Goal: Information Seeking & Learning: Learn about a topic

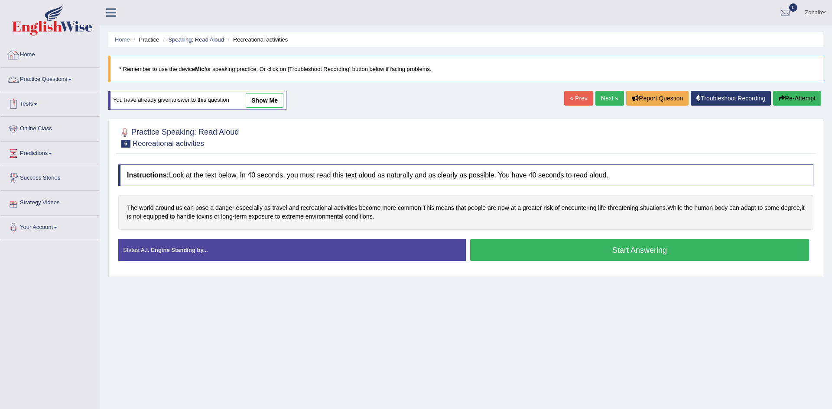
click at [45, 86] on link "Practice Questions" at bounding box center [49, 79] width 99 height 22
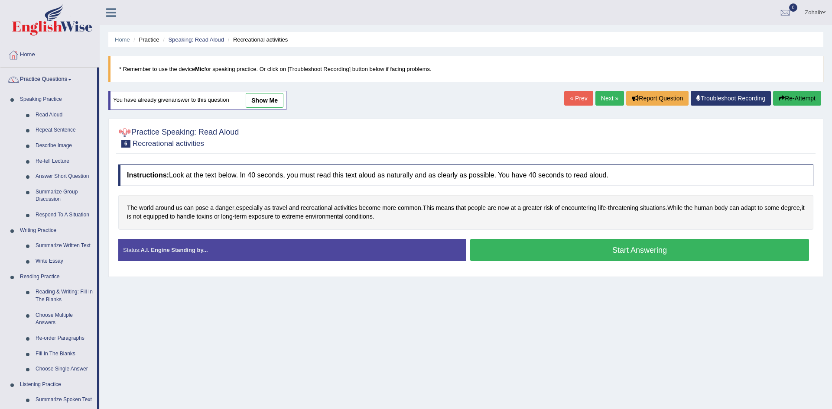
click at [240, 102] on span "show me" at bounding box center [256, 100] width 54 height 6
click at [262, 97] on link "show me" at bounding box center [265, 100] width 38 height 15
click at [262, 97] on div "Home Practice Speaking: Read Aloud Recreational activities * Remember to use th…" at bounding box center [466, 216] width 732 height 433
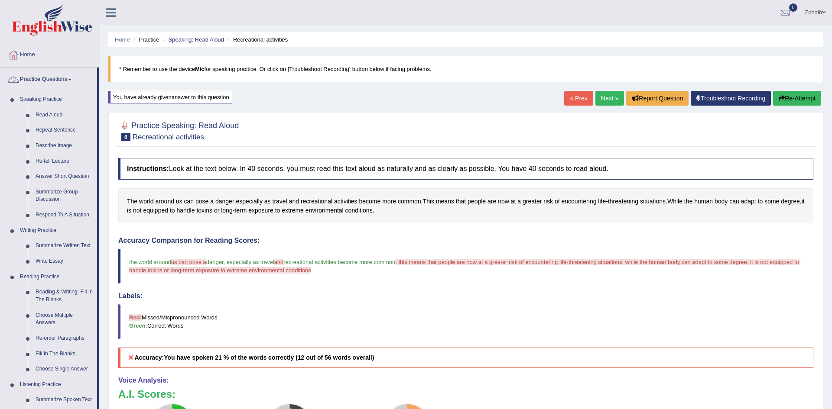
click at [116, 10] on link at bounding box center [111, 11] width 23 height 13
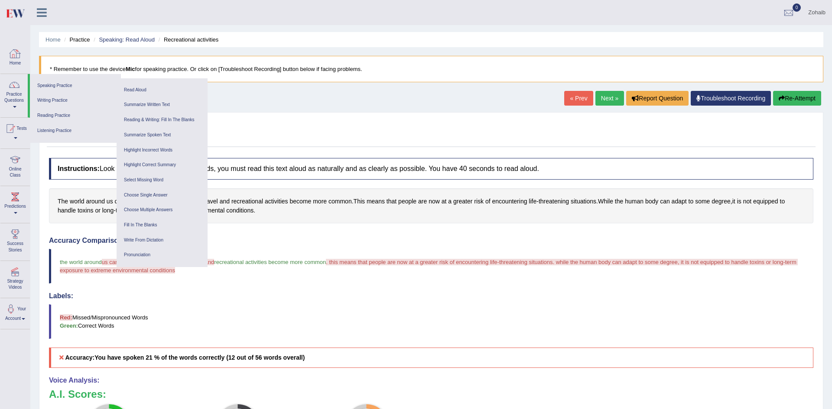
click at [16, 62] on link "Home" at bounding box center [14, 57] width 29 height 28
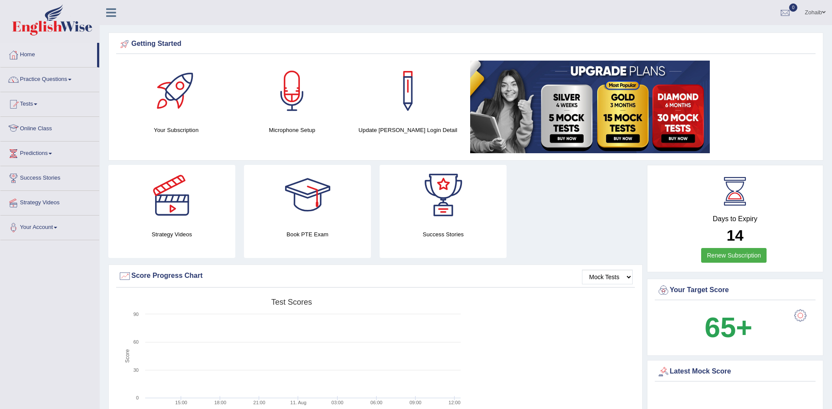
click at [47, 129] on link "Online Class" at bounding box center [49, 128] width 99 height 22
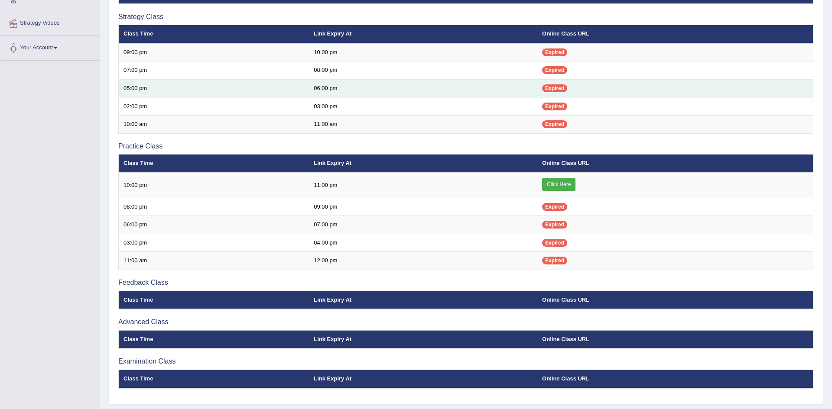
scroll to position [204, 0]
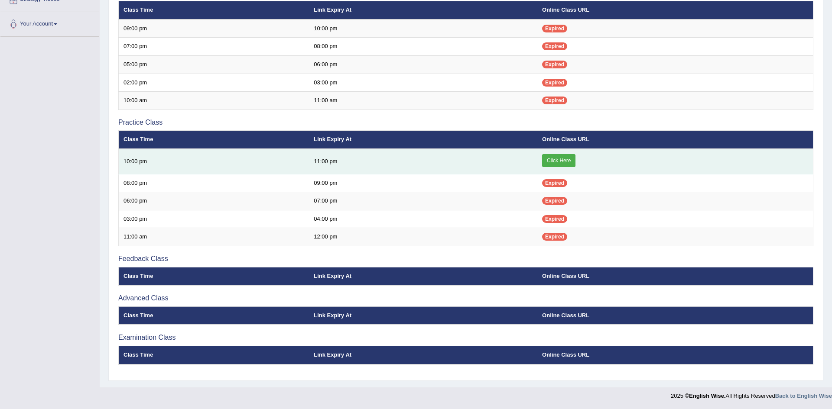
click at [563, 164] on link "Click Here" at bounding box center [558, 160] width 33 height 13
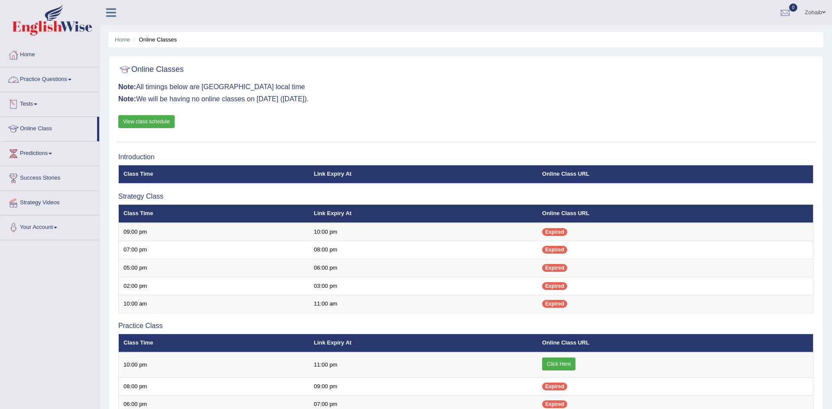
click at [40, 81] on link "Practice Questions" at bounding box center [49, 79] width 99 height 22
click at [41, 84] on link "Practice Questions" at bounding box center [49, 79] width 99 height 22
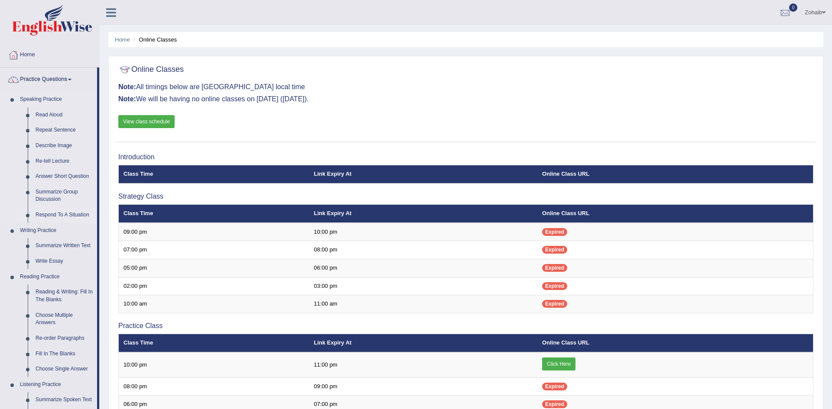
click at [57, 214] on link "Respond To A Situation" at bounding box center [64, 216] width 65 height 16
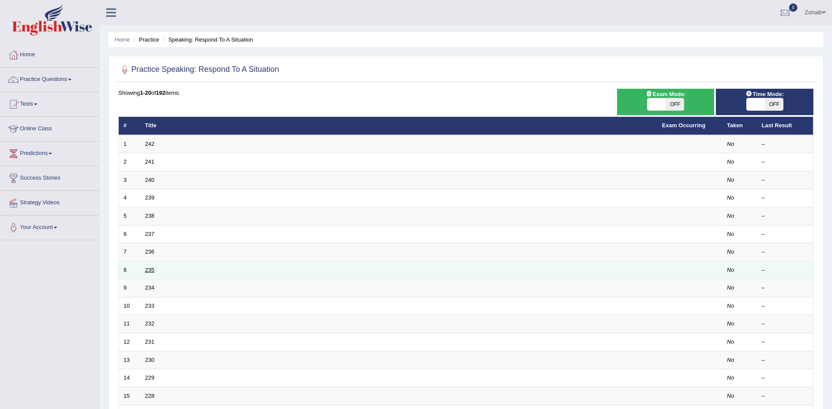
click at [151, 271] on link "235" at bounding box center [150, 270] width 10 height 6
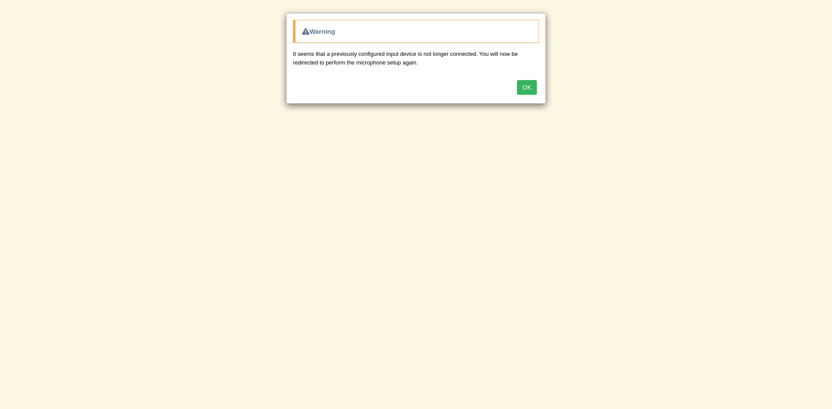
click at [533, 89] on button "OK" at bounding box center [527, 87] width 20 height 15
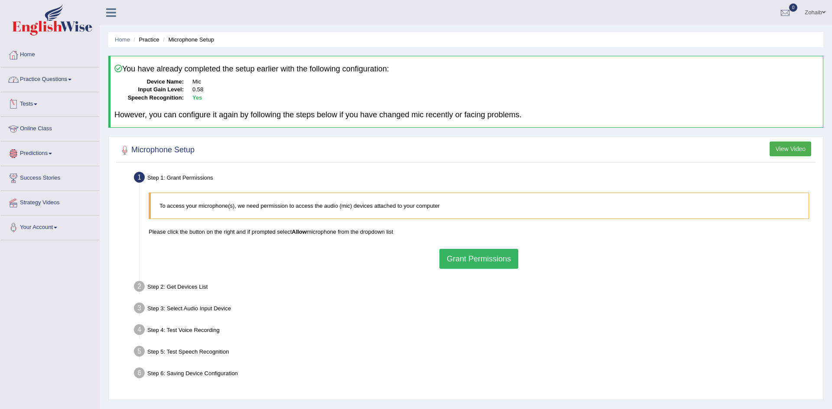
click at [42, 83] on link "Practice Questions" at bounding box center [49, 79] width 99 height 22
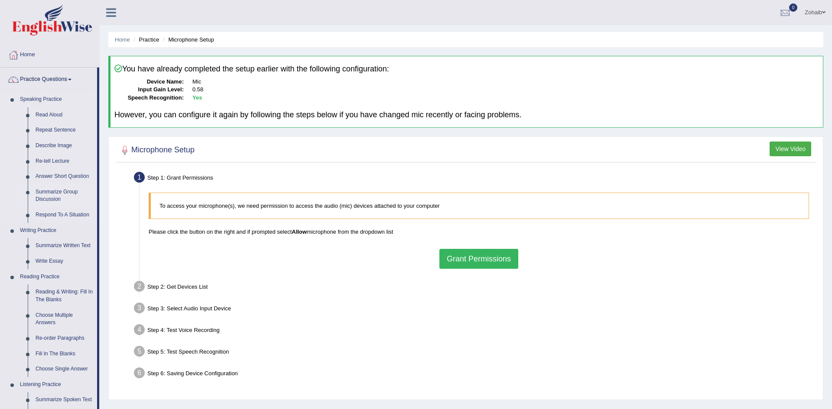
click at [47, 196] on link "Summarize Group Discussion" at bounding box center [64, 196] width 65 height 23
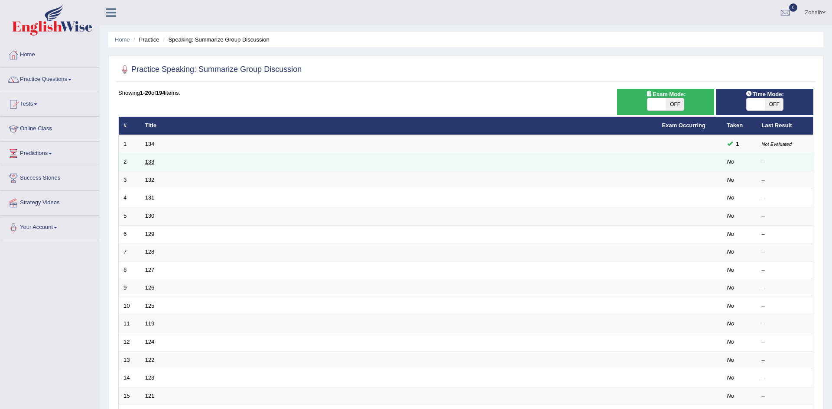
click at [151, 164] on link "133" at bounding box center [150, 162] width 10 height 6
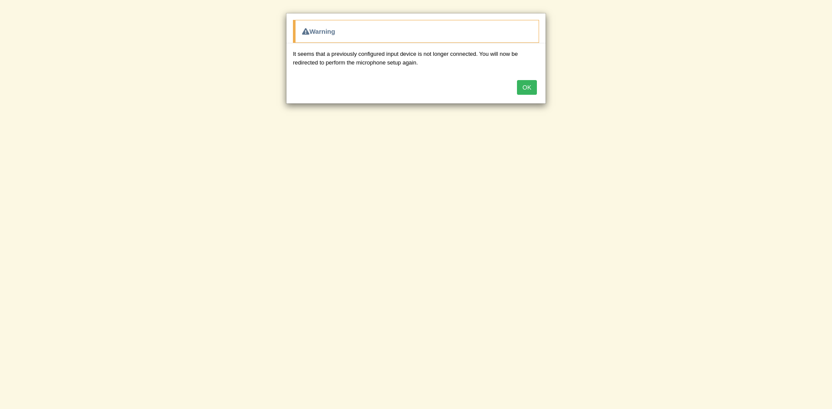
click at [472, 102] on div "OK" at bounding box center [415, 88] width 259 height 30
click at [531, 81] on button "OK" at bounding box center [527, 87] width 20 height 15
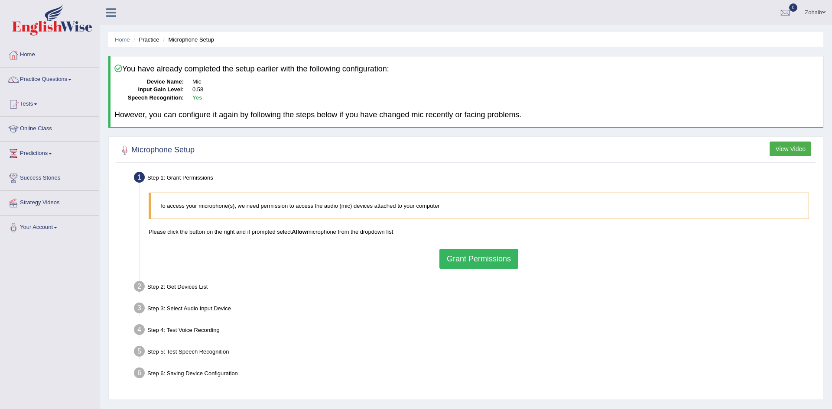
scroll to position [45, 0]
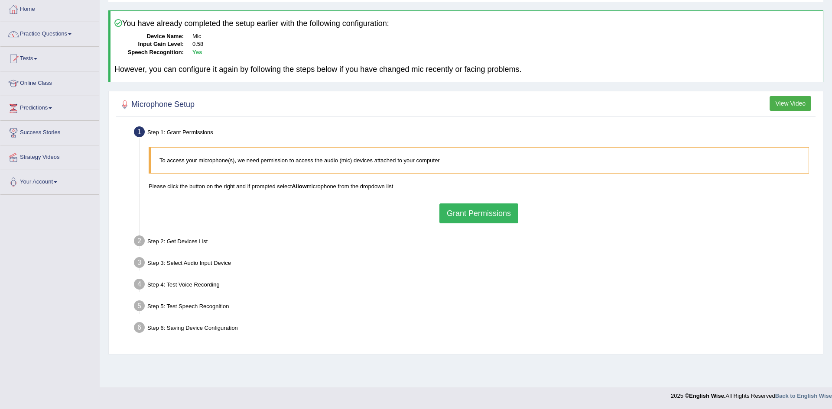
click at [470, 214] on button "Grant Permissions" at bounding box center [478, 214] width 79 height 20
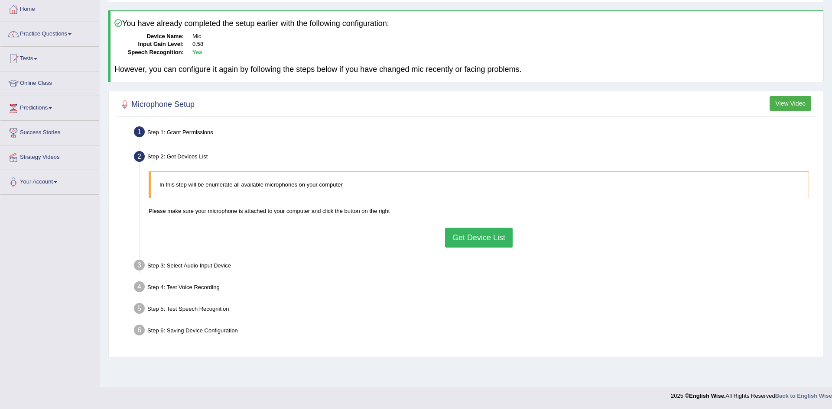
click at [476, 246] on button "Get Device List" at bounding box center [479, 238] width 68 height 20
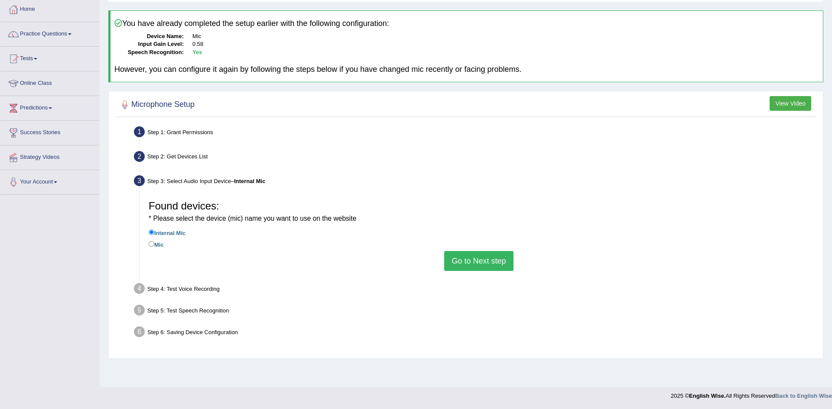
click at [476, 254] on button "Go to Next step" at bounding box center [478, 261] width 69 height 20
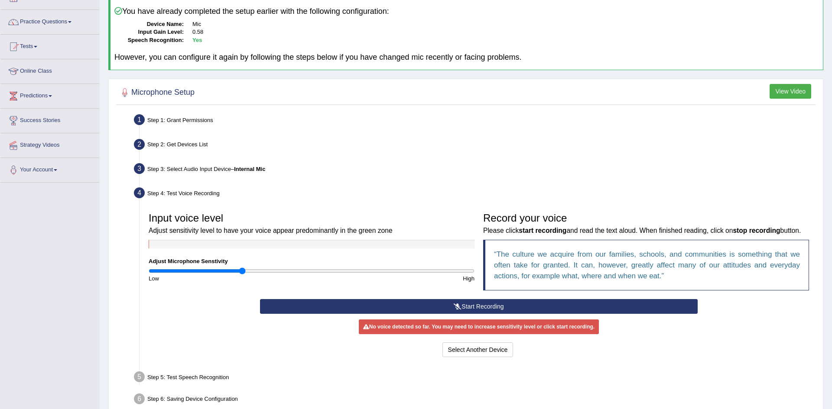
scroll to position [102, 0]
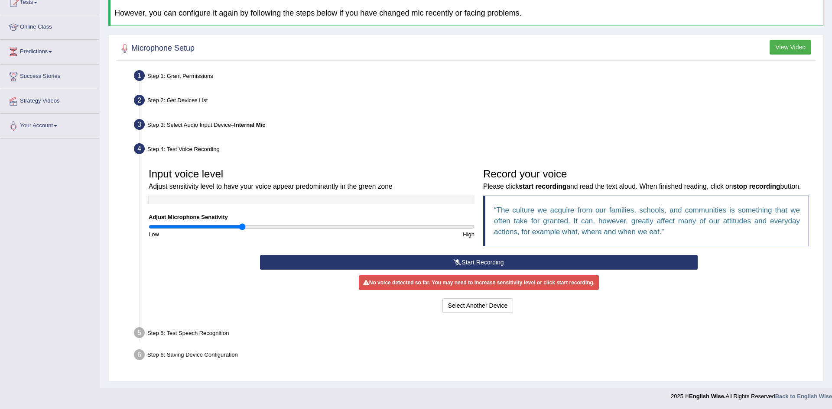
click at [462, 265] on button "Start Recording" at bounding box center [478, 262] width 437 height 15
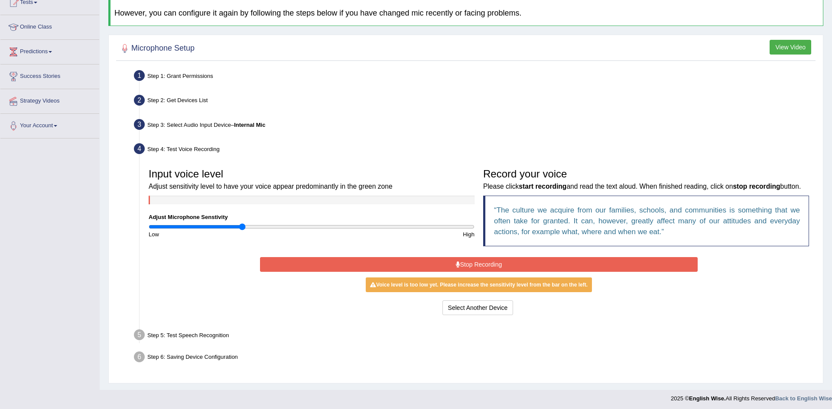
click at [462, 265] on button "Stop Recording" at bounding box center [478, 264] width 437 height 15
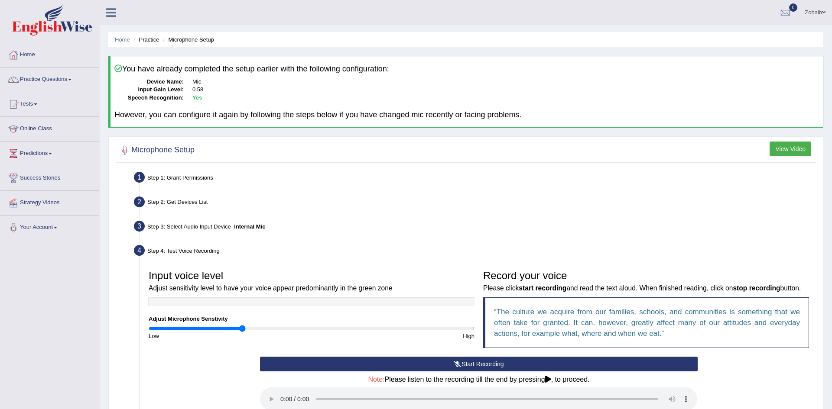
scroll to position [144, 0]
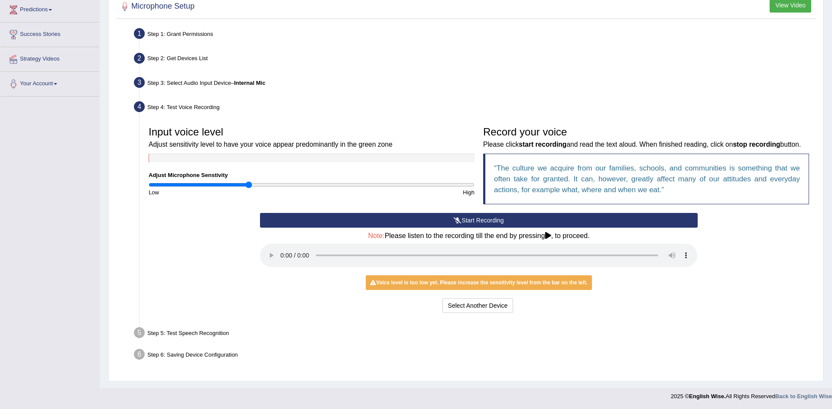
click at [248, 185] on input "range" at bounding box center [312, 185] width 326 height 7
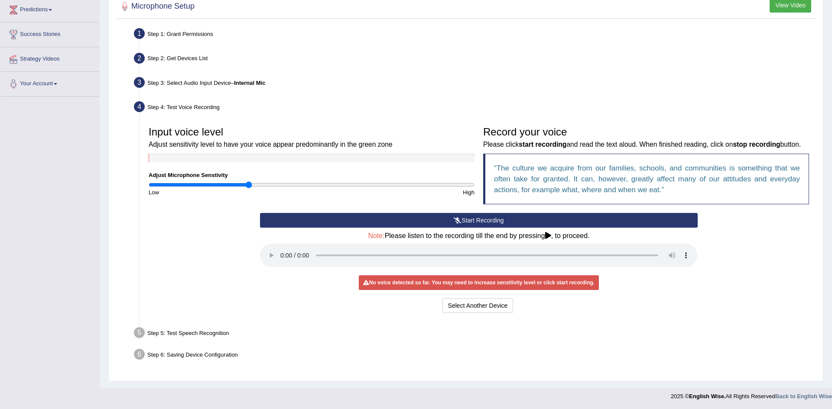
click at [459, 224] on button "Start Recording" at bounding box center [478, 220] width 437 height 15
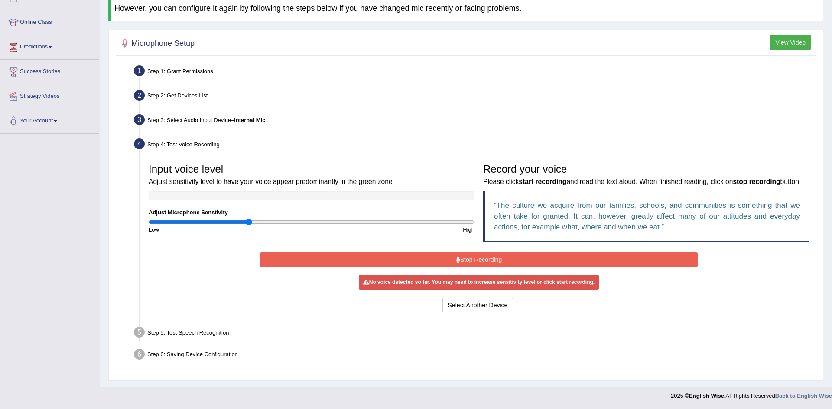
scroll to position [104, 0]
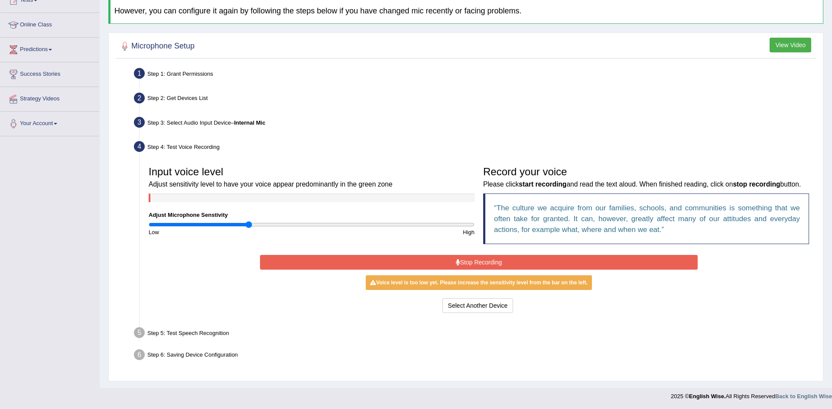
click at [468, 266] on button "Stop Recording" at bounding box center [478, 262] width 437 height 15
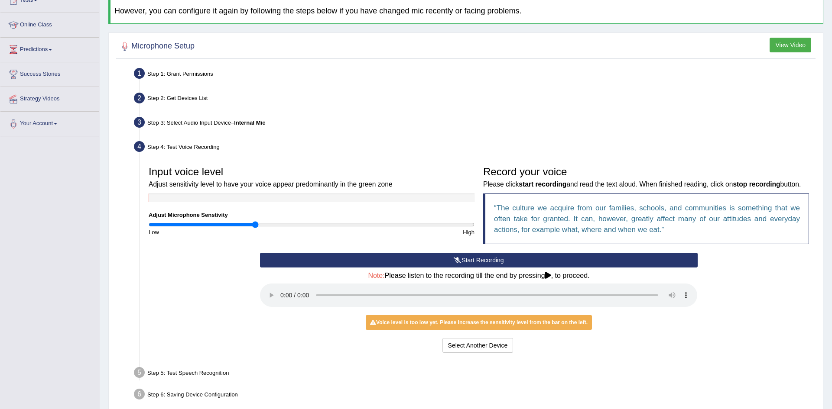
click at [253, 224] on input "range" at bounding box center [312, 224] width 326 height 7
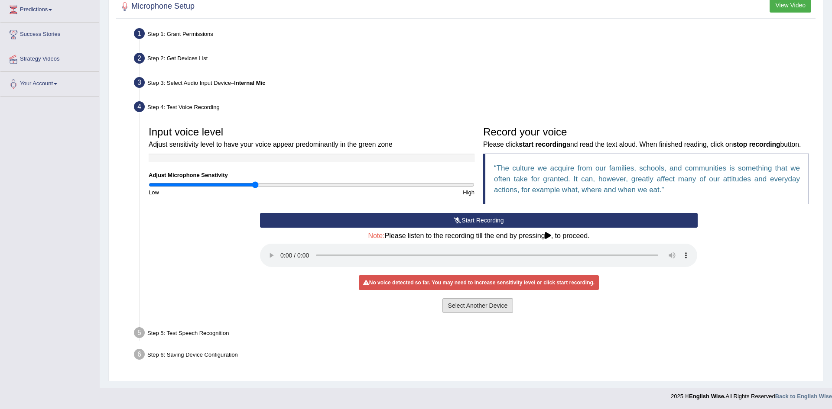
click at [465, 304] on button "Select Another Device" at bounding box center [477, 306] width 71 height 15
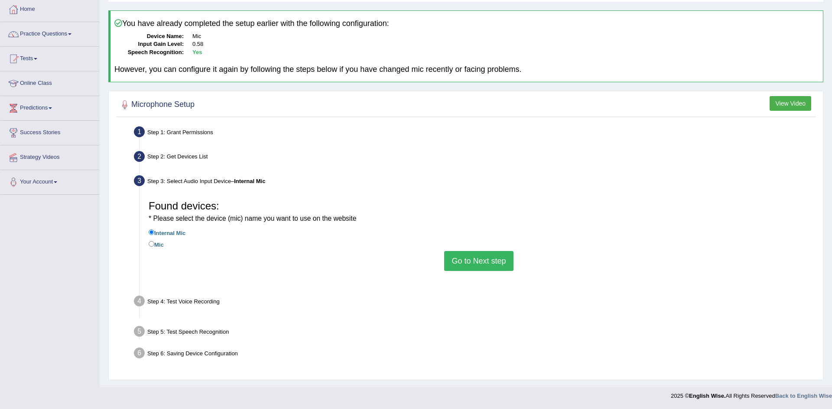
scroll to position [45, 0]
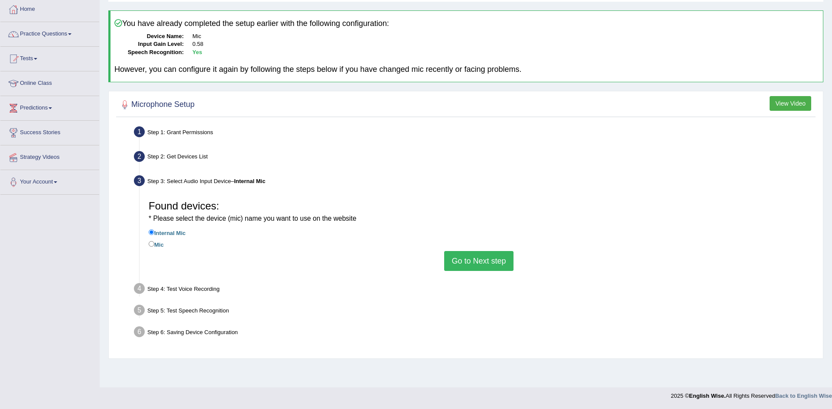
click at [477, 272] on div "Found devices: * Please select the device (mic) name you want to use on the web…" at bounding box center [478, 234] width 669 height 84
click at [470, 266] on button "Go to Next step" at bounding box center [478, 261] width 69 height 20
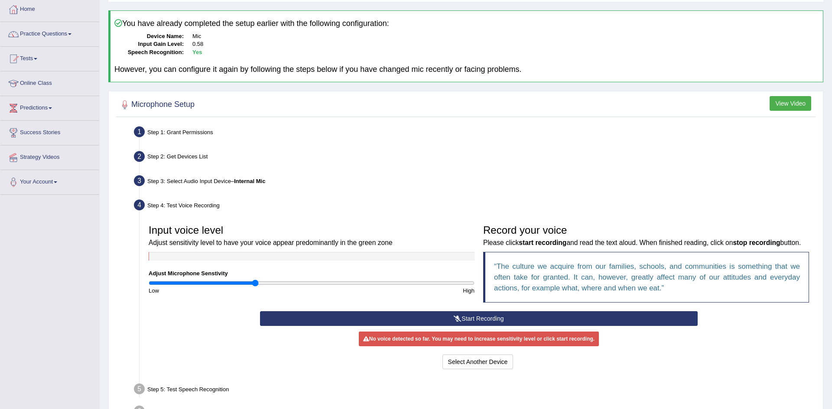
scroll to position [102, 0]
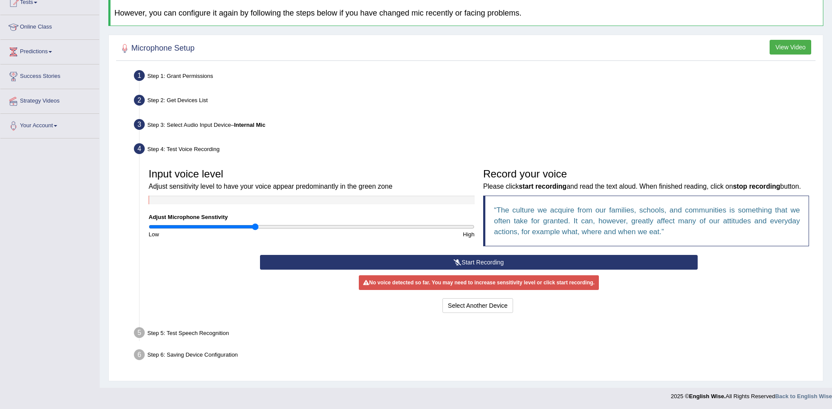
click at [392, 258] on button "Start Recording" at bounding box center [478, 262] width 437 height 15
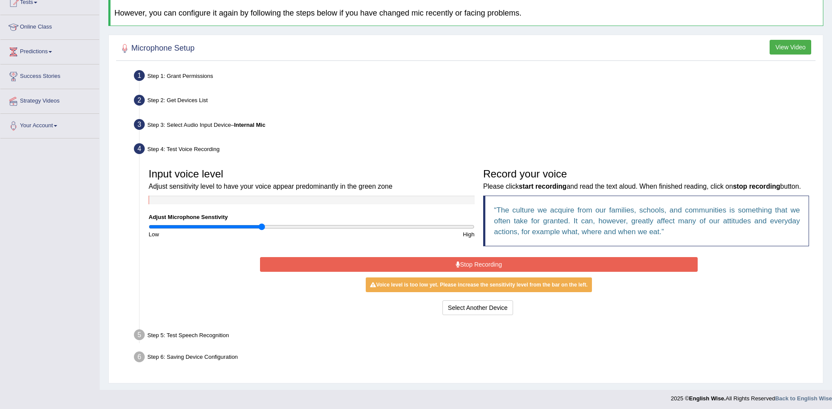
click at [260, 225] on input "range" at bounding box center [312, 227] width 326 height 7
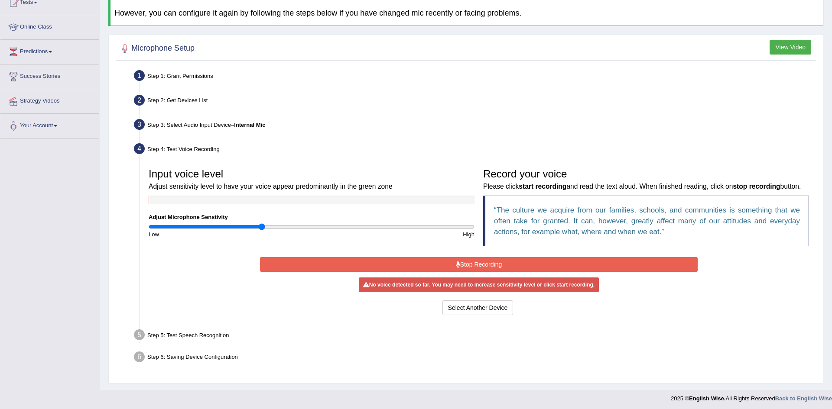
click at [394, 271] on button "Stop Recording" at bounding box center [478, 264] width 437 height 15
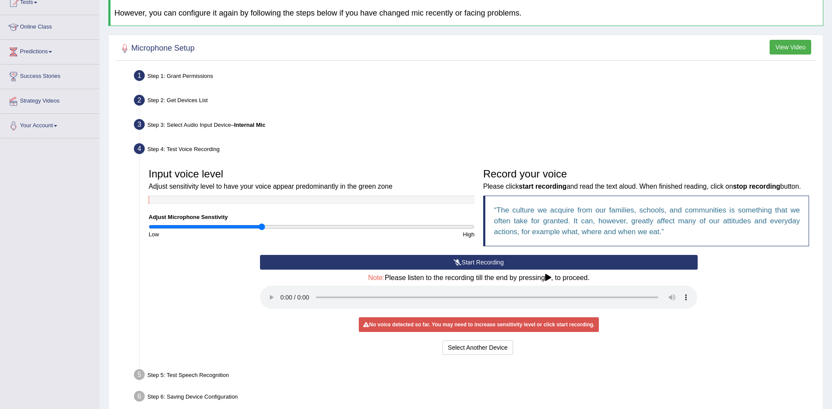
click at [397, 270] on div "Start Recording Stop Recording Note: Please listen to the recording till the en…" at bounding box center [479, 306] width 446 height 102
click at [400, 268] on button "Start Recording" at bounding box center [478, 262] width 437 height 15
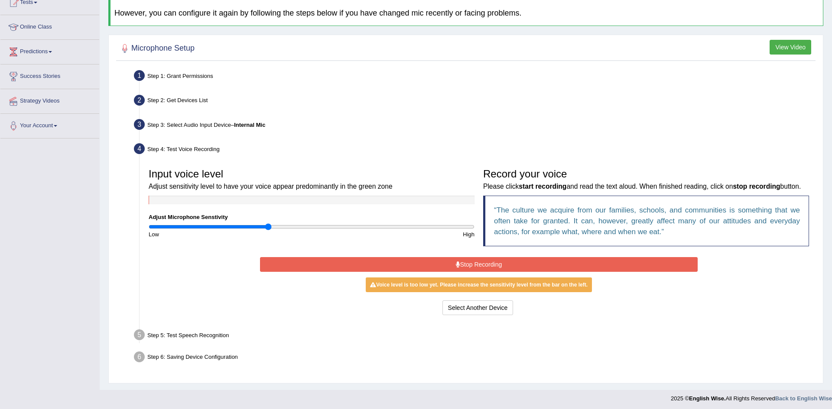
click at [268, 224] on input "range" at bounding box center [312, 227] width 326 height 7
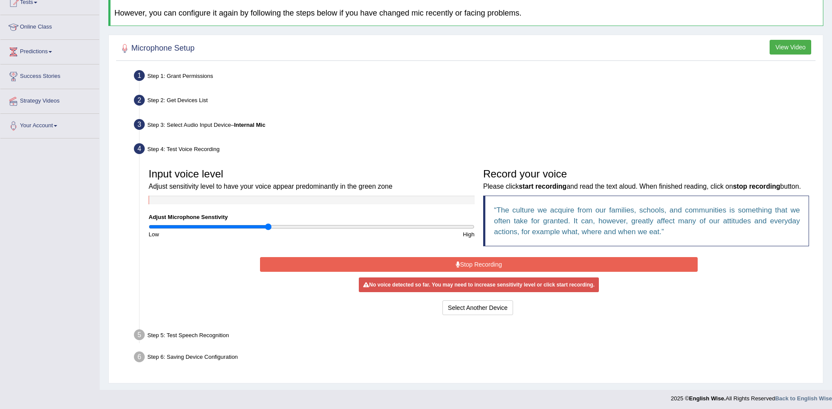
click at [324, 266] on button "Stop Recording" at bounding box center [478, 264] width 437 height 15
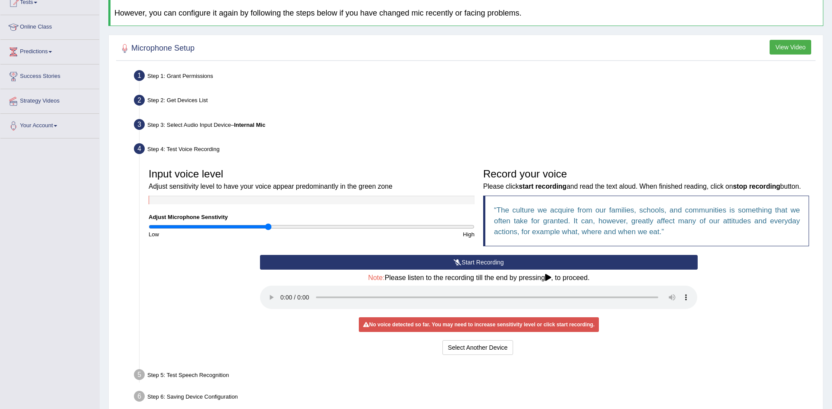
click at [324, 266] on button "Start Recording" at bounding box center [478, 262] width 437 height 15
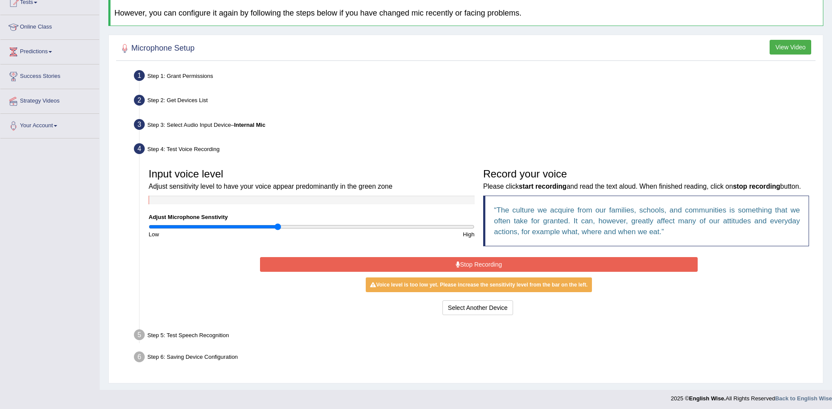
click at [277, 227] on input "range" at bounding box center [312, 227] width 326 height 7
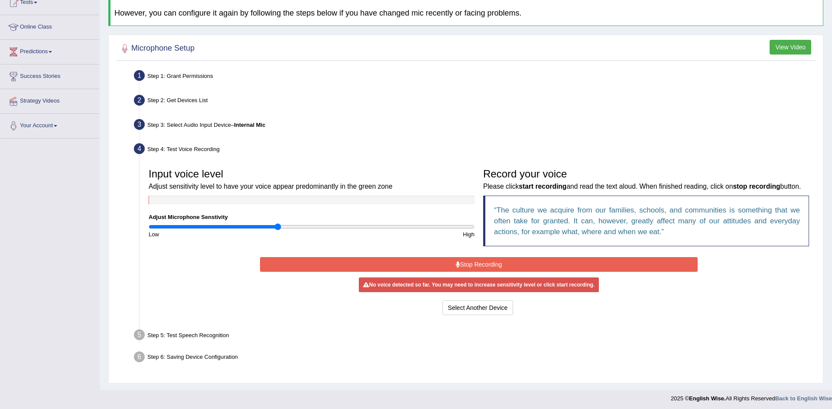
click at [360, 261] on button "Stop Recording" at bounding box center [478, 264] width 437 height 15
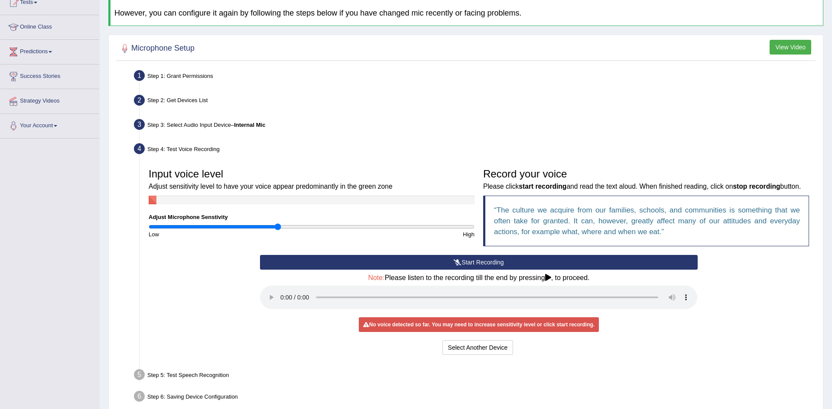
click at [360, 261] on button "Start Recording" at bounding box center [478, 262] width 437 height 15
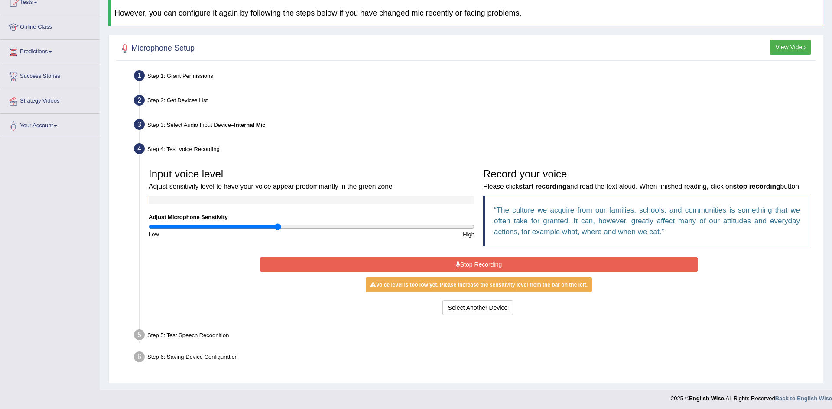
click at [396, 265] on button "Stop Recording" at bounding box center [478, 264] width 437 height 15
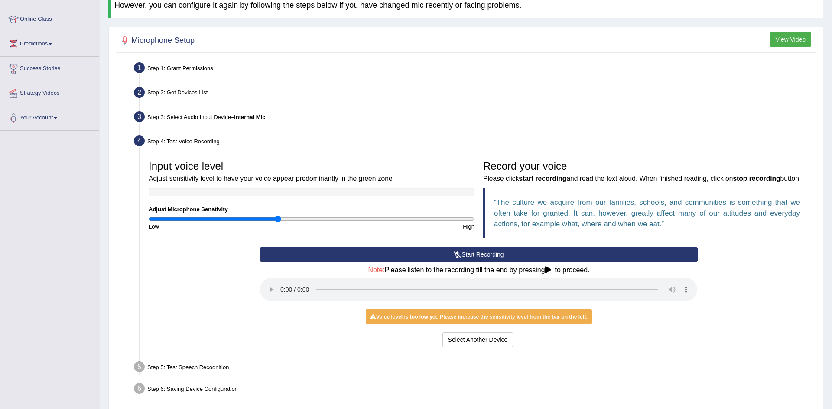
scroll to position [117, 0]
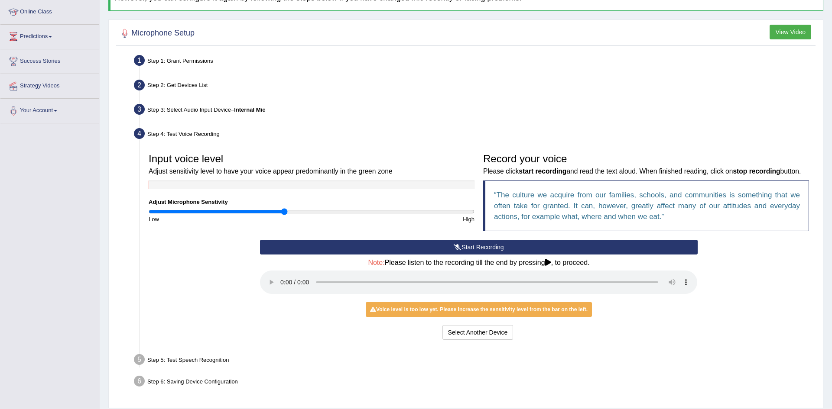
click at [285, 211] on input "range" at bounding box center [312, 211] width 326 height 7
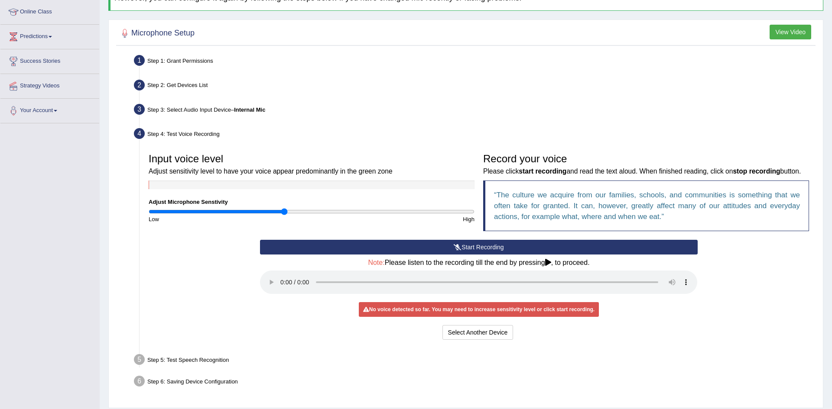
type input "0.9"
click at [294, 214] on input "range" at bounding box center [312, 211] width 326 height 7
click at [398, 247] on button "Start Recording" at bounding box center [478, 247] width 437 height 15
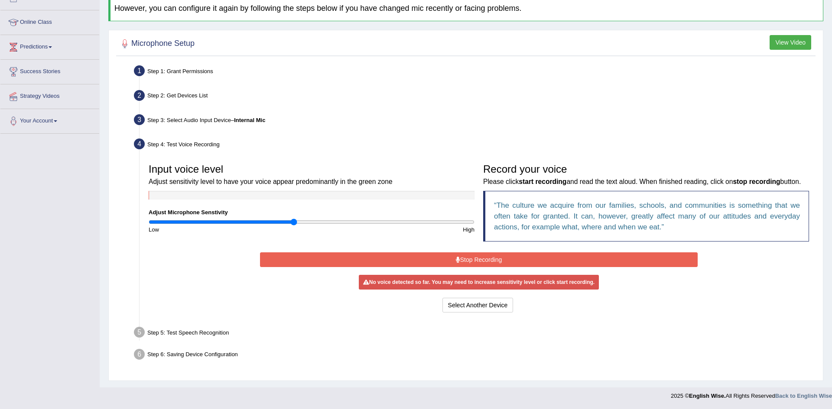
scroll to position [104, 0]
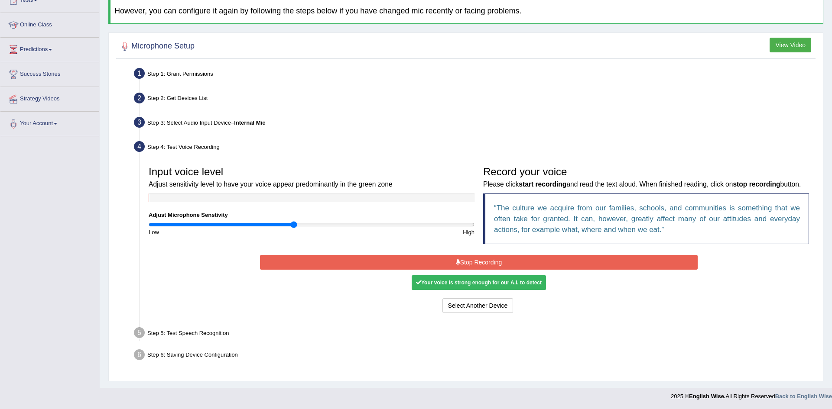
click at [490, 259] on button "Stop Recording" at bounding box center [478, 262] width 437 height 15
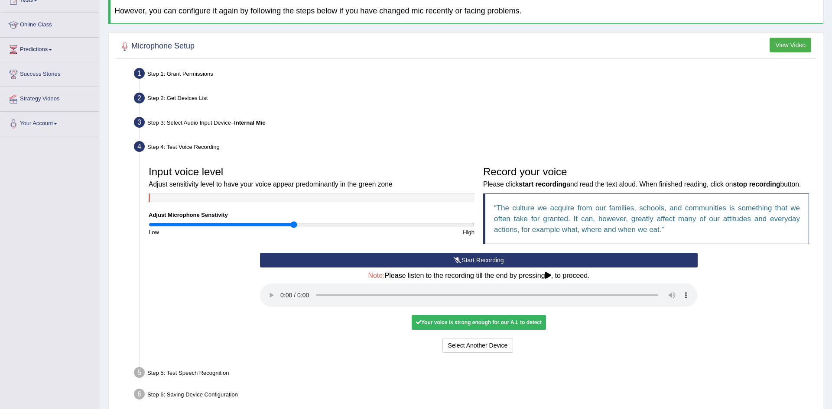
scroll to position [144, 0]
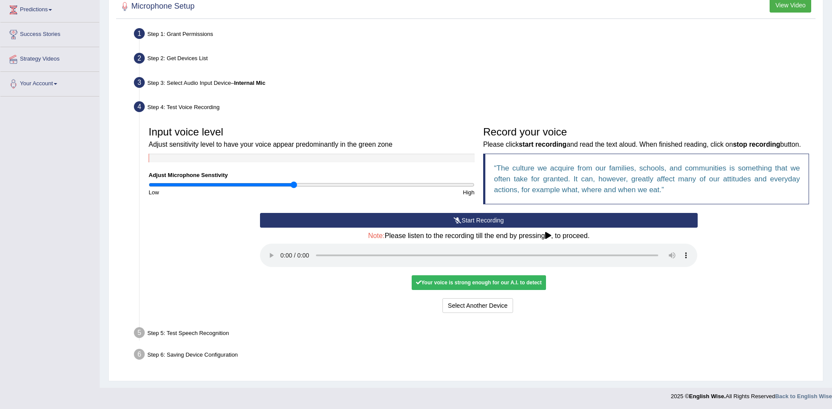
click at [472, 283] on div "Your voice is strong enough for our A.I. to detect" at bounding box center [479, 283] width 134 height 15
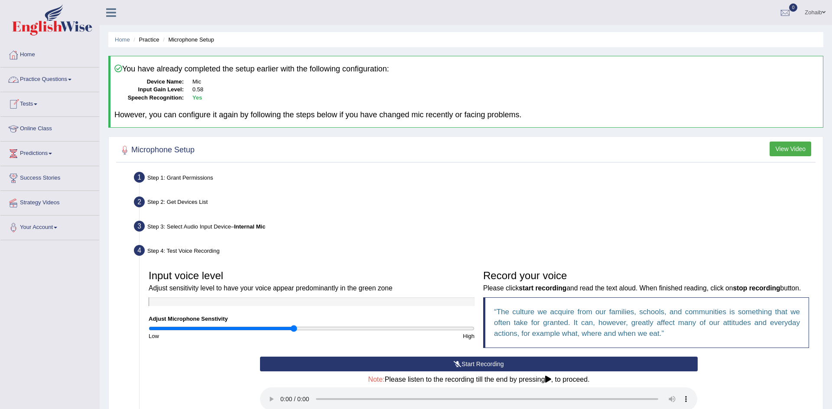
click at [37, 85] on link "Practice Questions" at bounding box center [49, 79] width 99 height 22
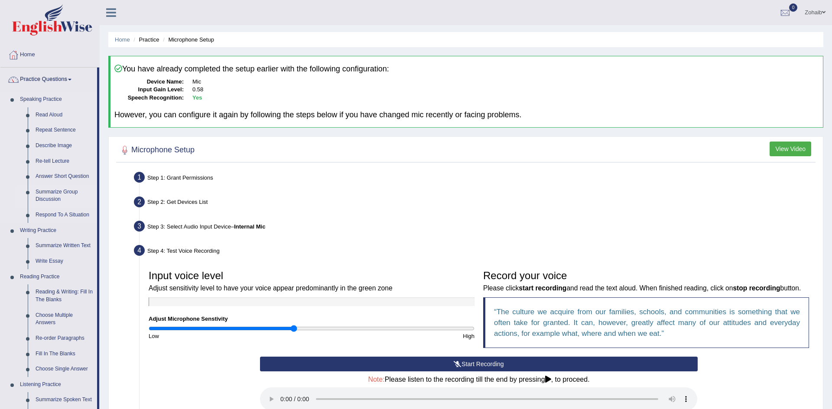
click at [58, 196] on link "Summarize Group Discussion" at bounding box center [64, 196] width 65 height 23
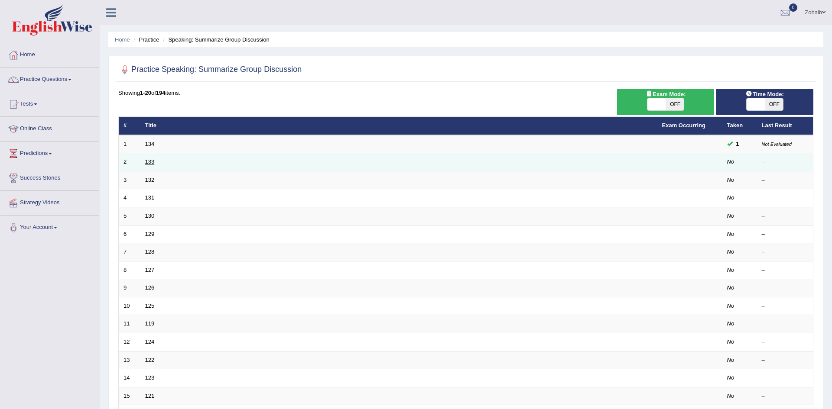
click at [149, 163] on link "133" at bounding box center [150, 162] width 10 height 6
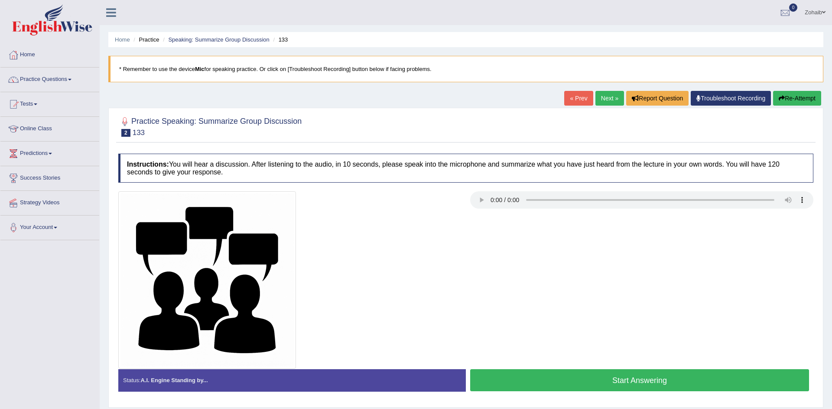
scroll to position [45, 0]
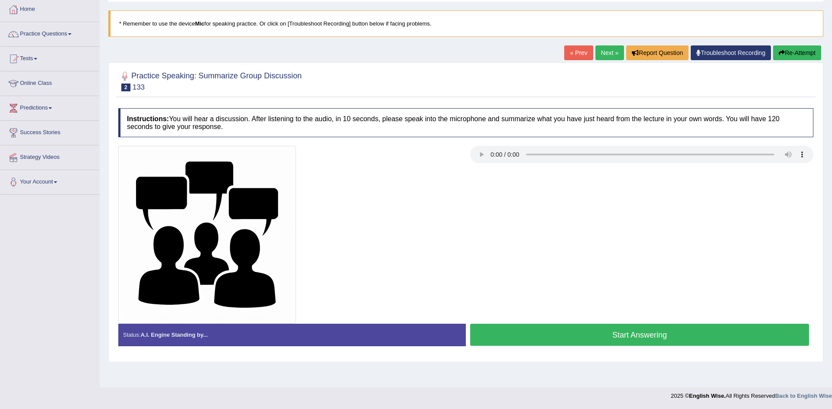
click at [536, 292] on div at bounding box center [466, 235] width 704 height 178
click at [603, 336] on button "Start Answering" at bounding box center [639, 335] width 339 height 22
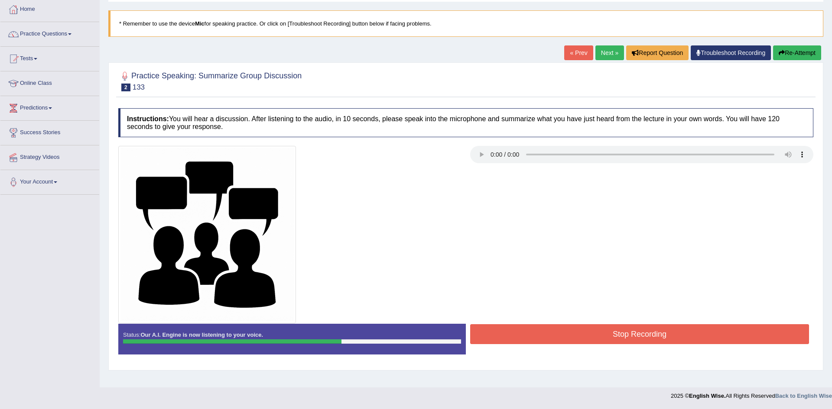
click at [624, 337] on button "Stop Recording" at bounding box center [639, 335] width 339 height 20
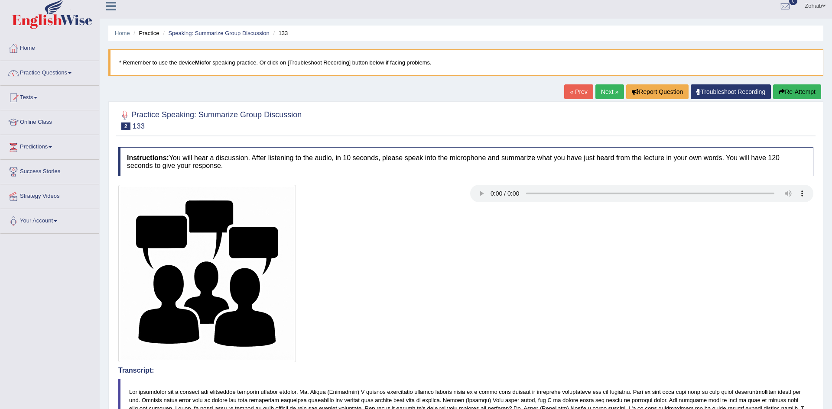
scroll to position [0, 0]
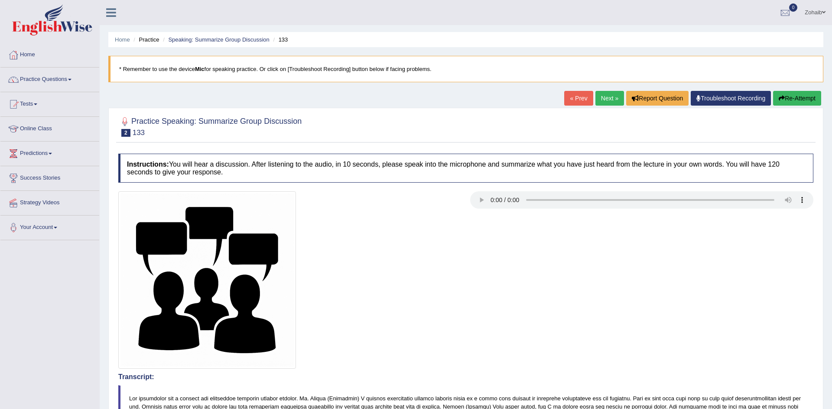
click at [803, 94] on button "Re-Attempt" at bounding box center [797, 98] width 48 height 15
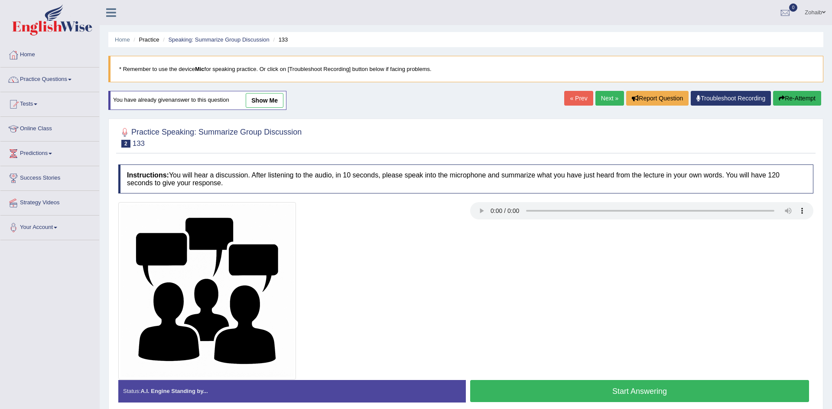
click at [592, 392] on button "Start Answering" at bounding box center [639, 391] width 339 height 22
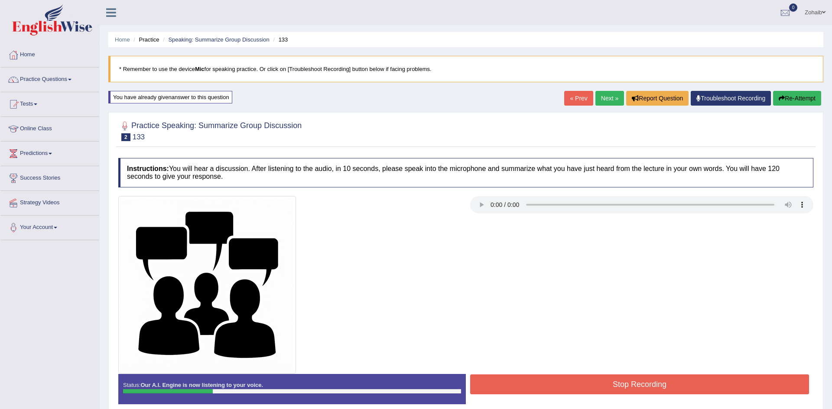
scroll to position [45, 0]
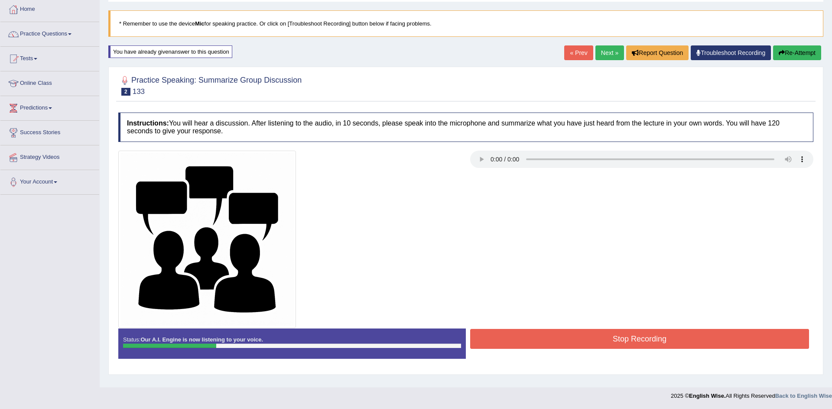
click at [575, 335] on button "Stop Recording" at bounding box center [639, 339] width 339 height 20
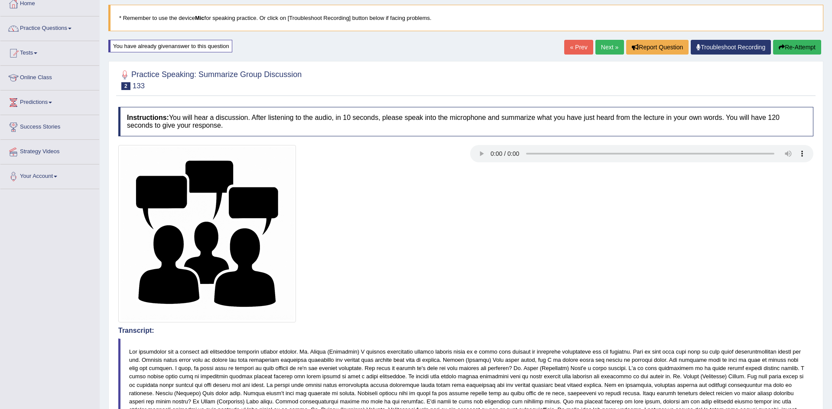
scroll to position [0, 0]
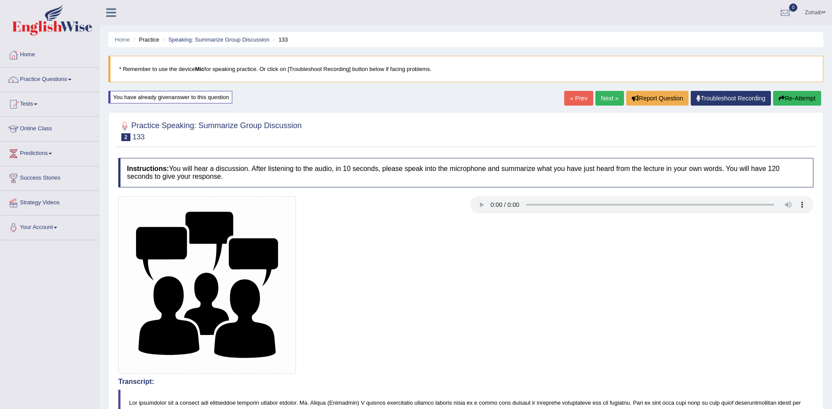
click at [808, 96] on button "Re-Attempt" at bounding box center [797, 98] width 48 height 15
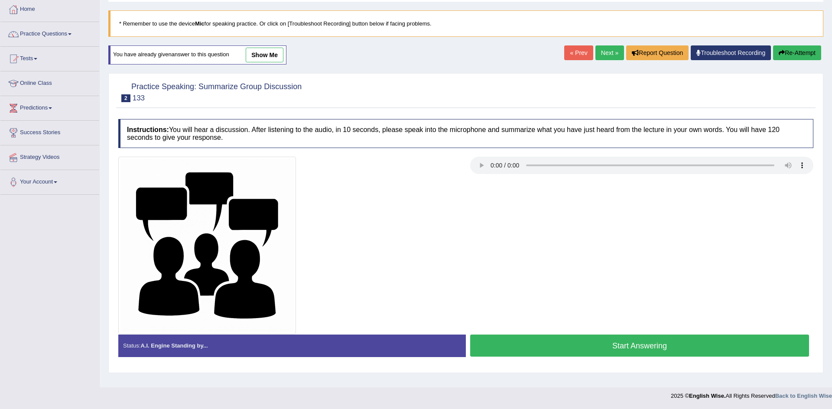
scroll to position [45, 0]
click at [600, 352] on button "Start Answering" at bounding box center [639, 346] width 339 height 22
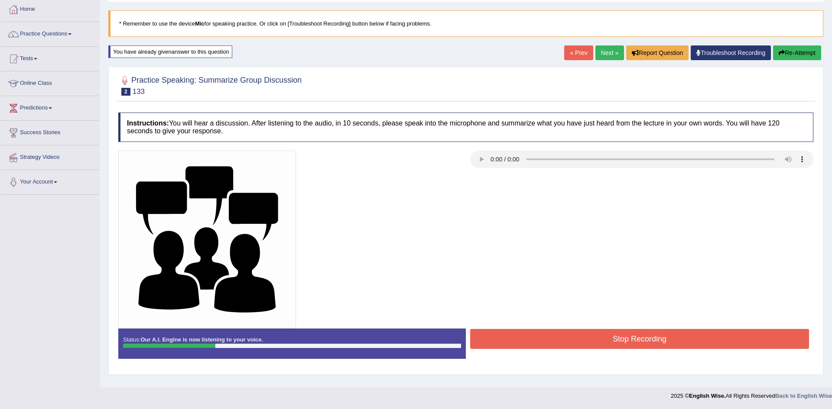
scroll to position [0, 0]
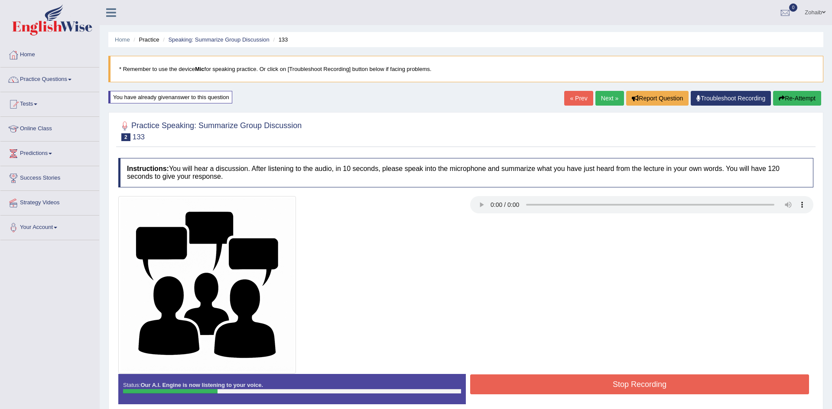
click at [611, 383] on button "Stop Recording" at bounding box center [639, 385] width 339 height 20
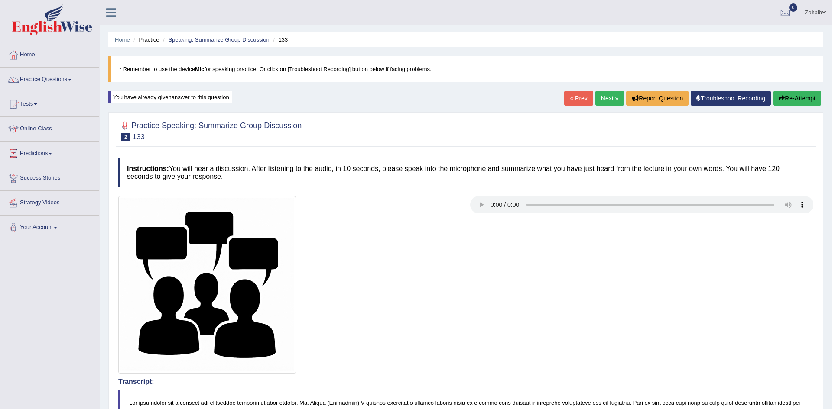
click at [793, 96] on button "Re-Attempt" at bounding box center [797, 98] width 48 height 15
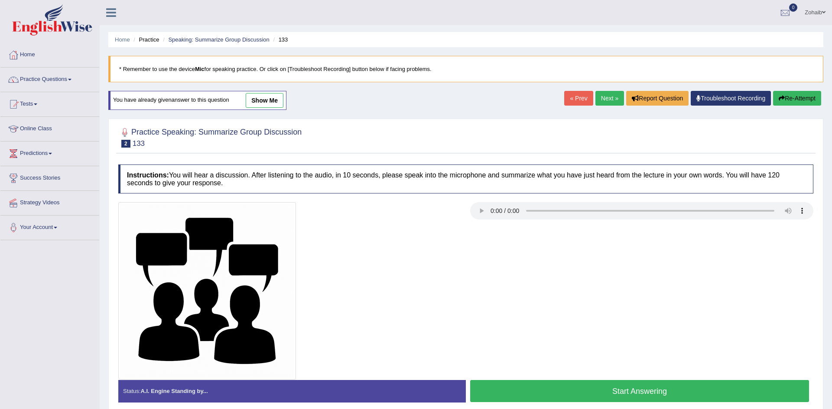
click at [650, 398] on button "Start Answering" at bounding box center [639, 391] width 339 height 22
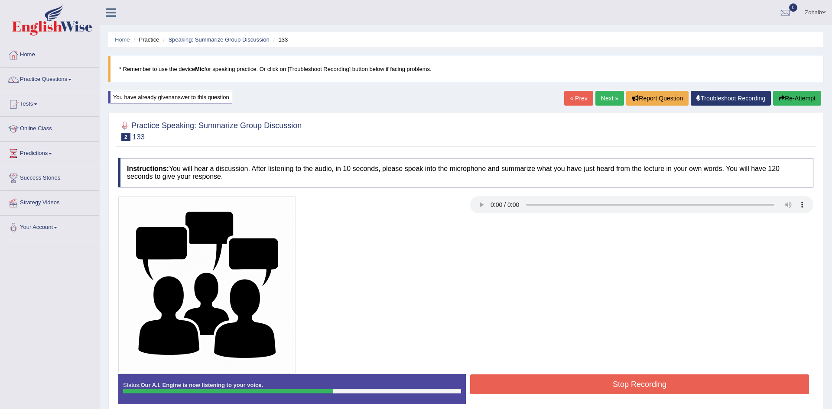
click at [646, 390] on button "Stop Recording" at bounding box center [639, 385] width 339 height 20
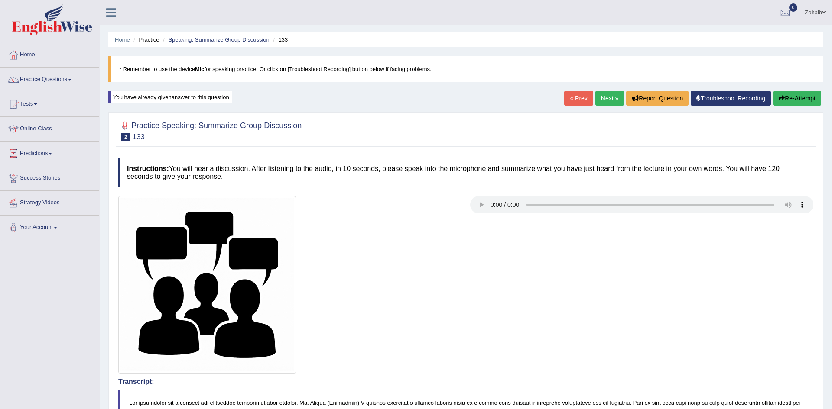
click at [598, 104] on link "Next »" at bounding box center [609, 98] width 29 height 15
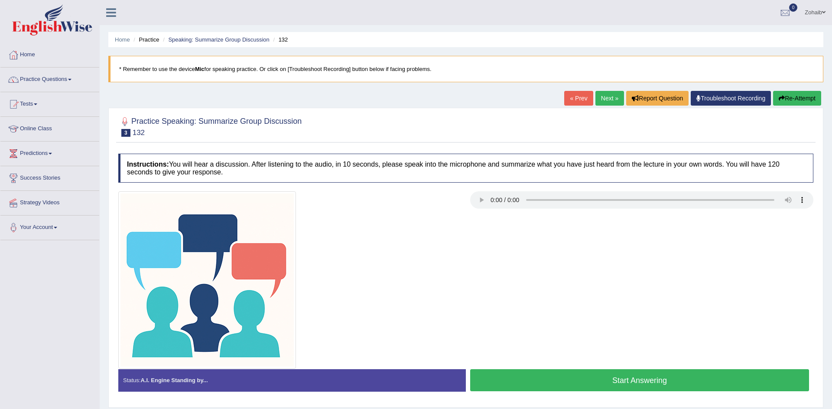
click at [598, 104] on link "Next »" at bounding box center [609, 98] width 29 height 15
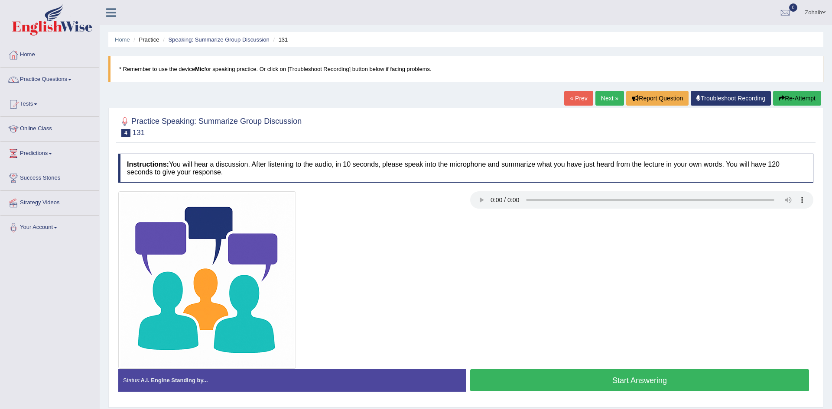
scroll to position [45, 0]
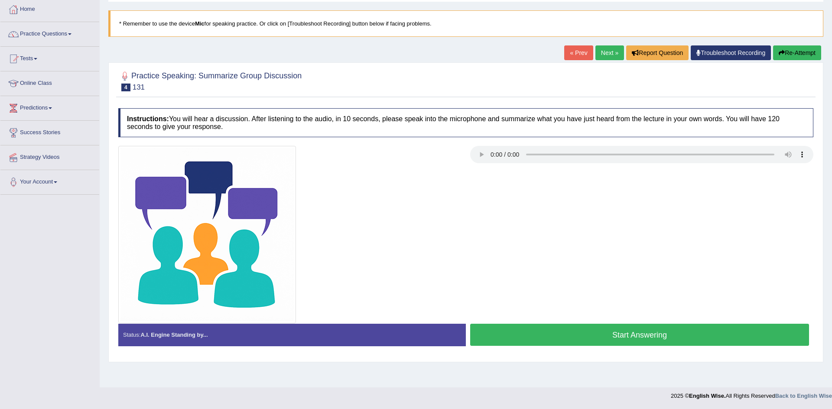
click at [528, 341] on button "Start Answering" at bounding box center [639, 335] width 339 height 22
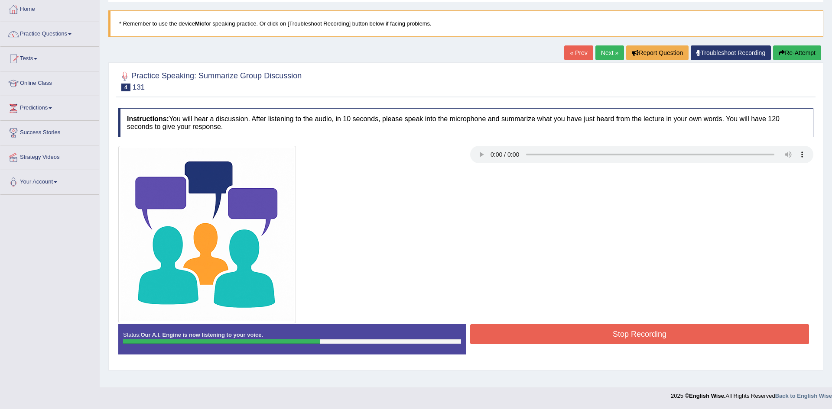
click at [585, 330] on button "Stop Recording" at bounding box center [639, 335] width 339 height 20
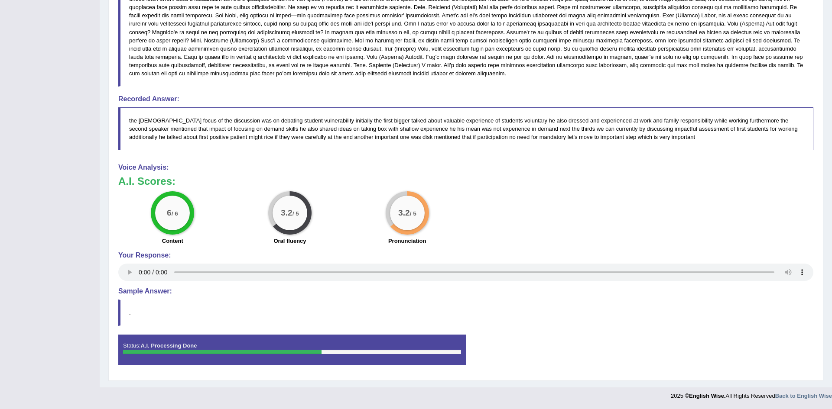
scroll to position [0, 0]
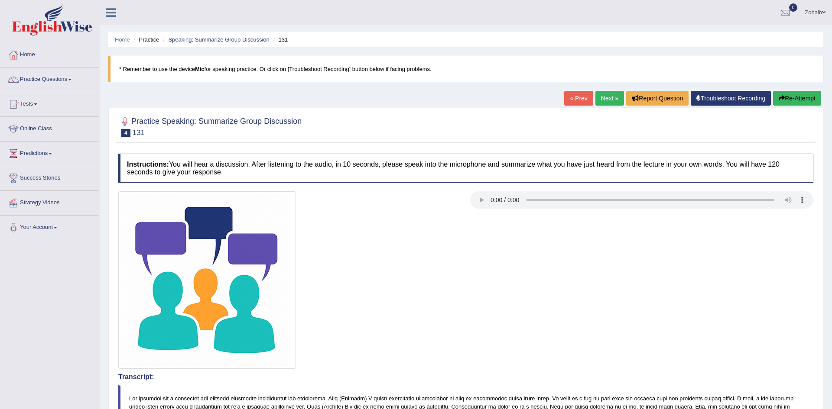
click at [608, 100] on link "Next »" at bounding box center [609, 98] width 29 height 15
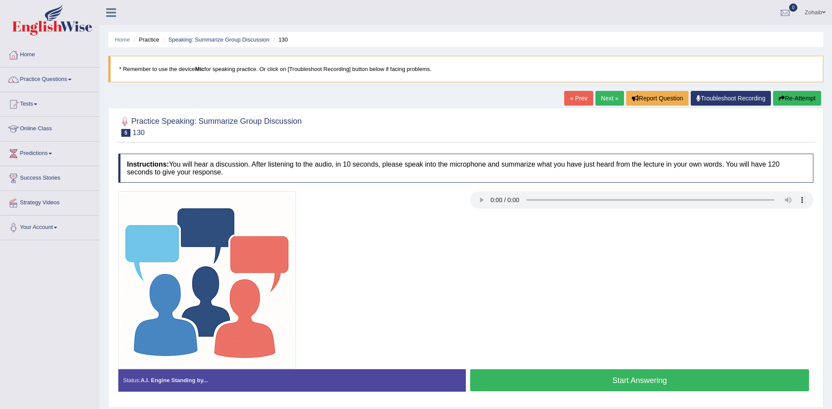
click at [586, 387] on button "Start Answering" at bounding box center [639, 381] width 339 height 22
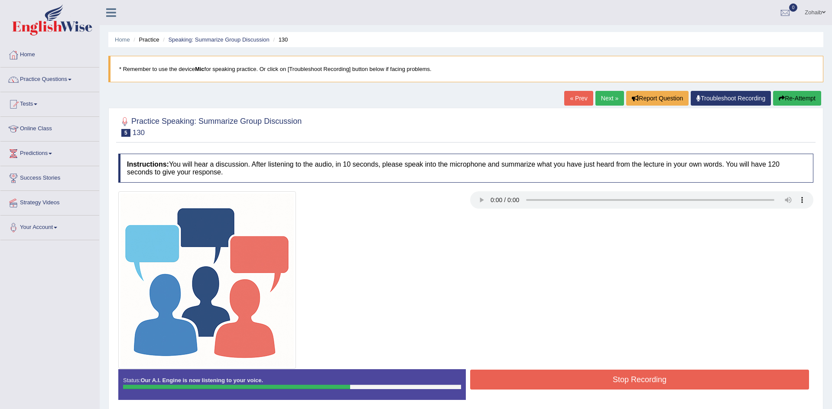
click at [586, 387] on button "Stop Recording" at bounding box center [639, 380] width 339 height 20
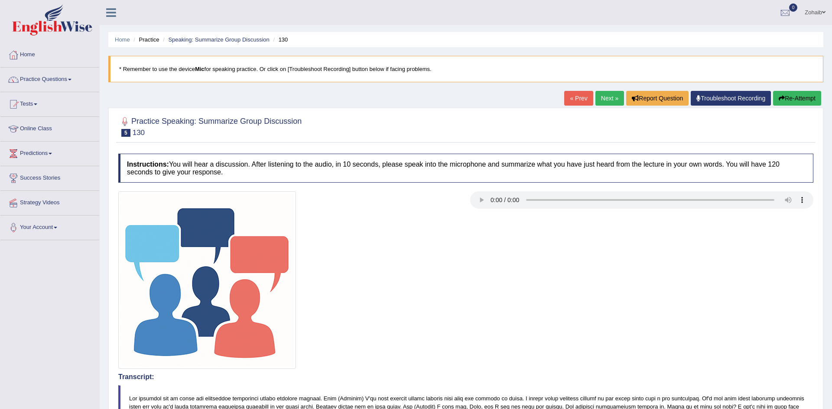
click at [807, 95] on button "Re-Attempt" at bounding box center [797, 98] width 48 height 15
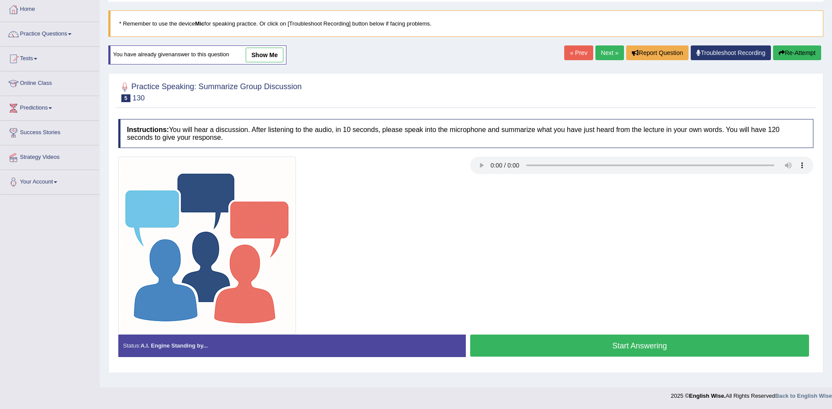
click at [689, 340] on button "Start Answering" at bounding box center [639, 346] width 339 height 22
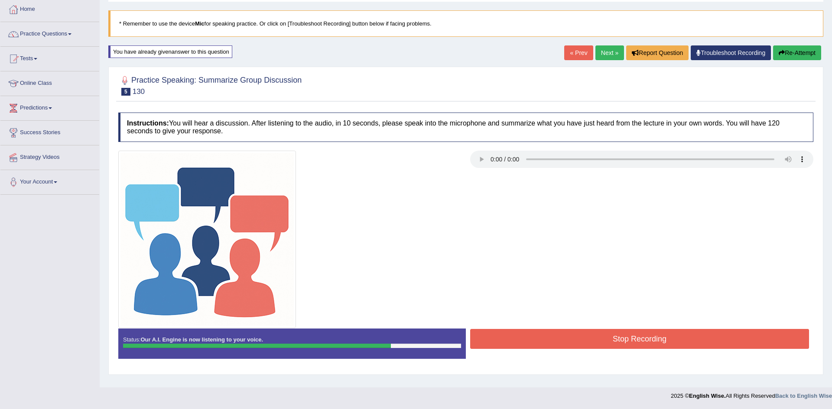
click at [689, 340] on button "Stop Recording" at bounding box center [639, 339] width 339 height 20
